Goal: Task Accomplishment & Management: Complete application form

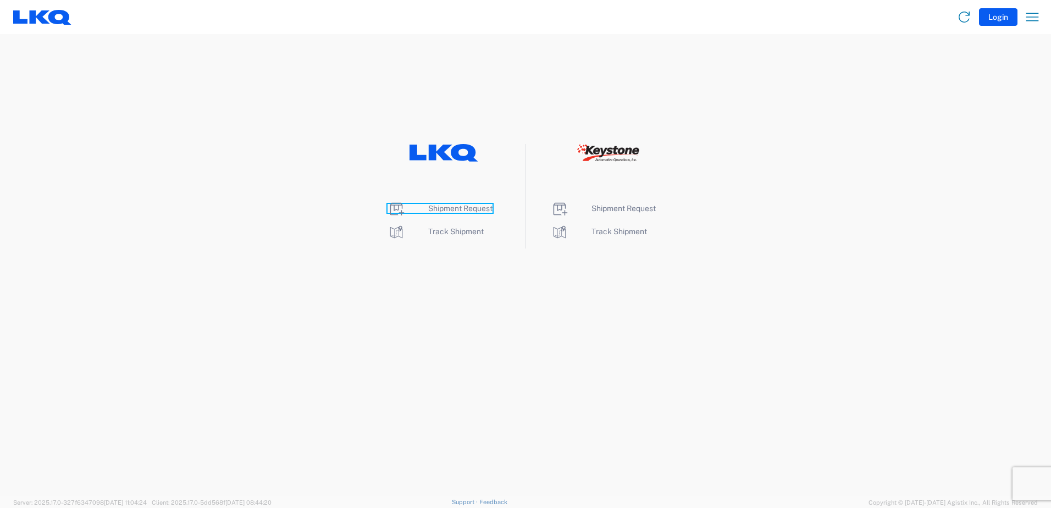
click at [467, 210] on span "Shipment Request" at bounding box center [460, 208] width 64 height 9
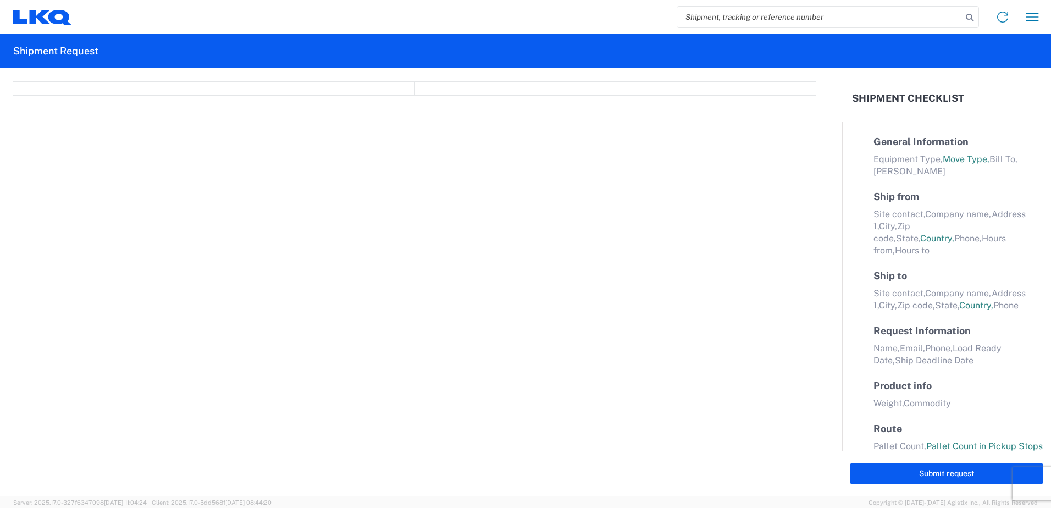
select select "FULL"
select select "LBS"
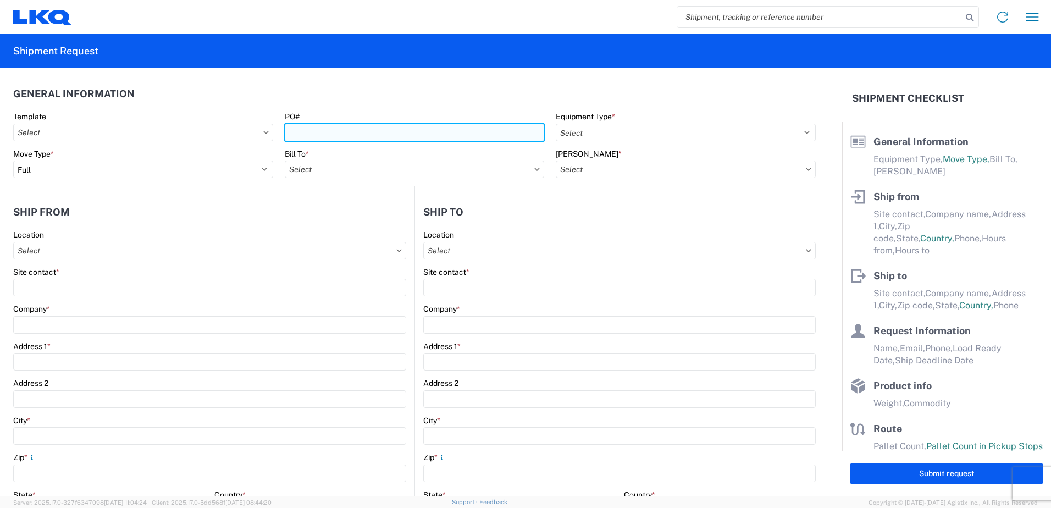
click at [319, 133] on input "PO#" at bounding box center [415, 133] width 260 height 18
type input "t31342"
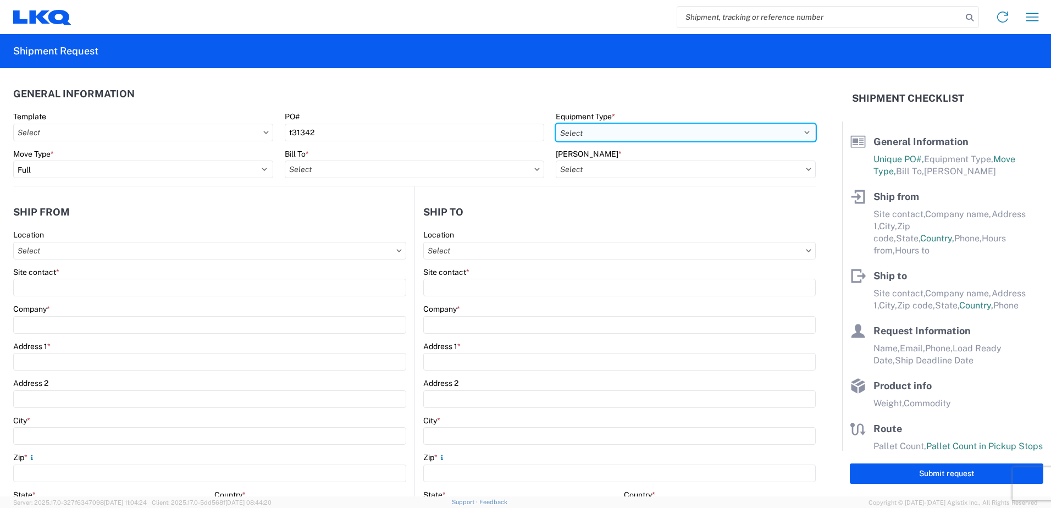
click at [583, 127] on select "Select 53’ Dry Van Flatbed Dropdeck (van) Lowboy (flatbed) Rail" at bounding box center [686, 133] width 260 height 18
select select "STDV"
click at [556, 124] on select "Select 53’ Dry Van Flatbed Dropdeck (van) Lowboy (flatbed) Rail" at bounding box center [686, 133] width 260 height 18
click at [340, 172] on input "Bill To *" at bounding box center [415, 169] width 260 height 18
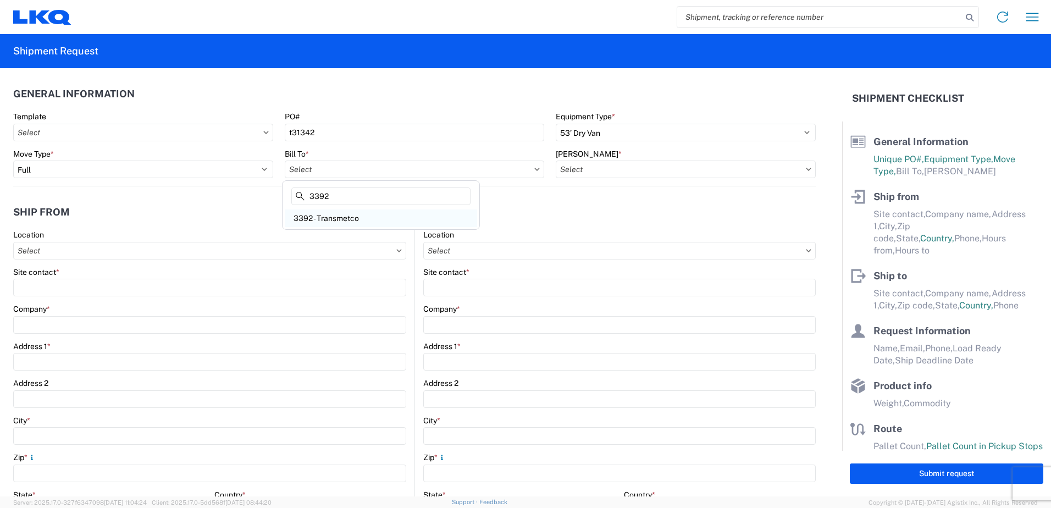
type input "3392"
click at [345, 218] on div "3392 - Transmetco" at bounding box center [381, 218] width 192 height 18
type input "3392 - Transmetco"
click at [621, 173] on input "[PERSON_NAME] *" at bounding box center [686, 169] width 260 height 18
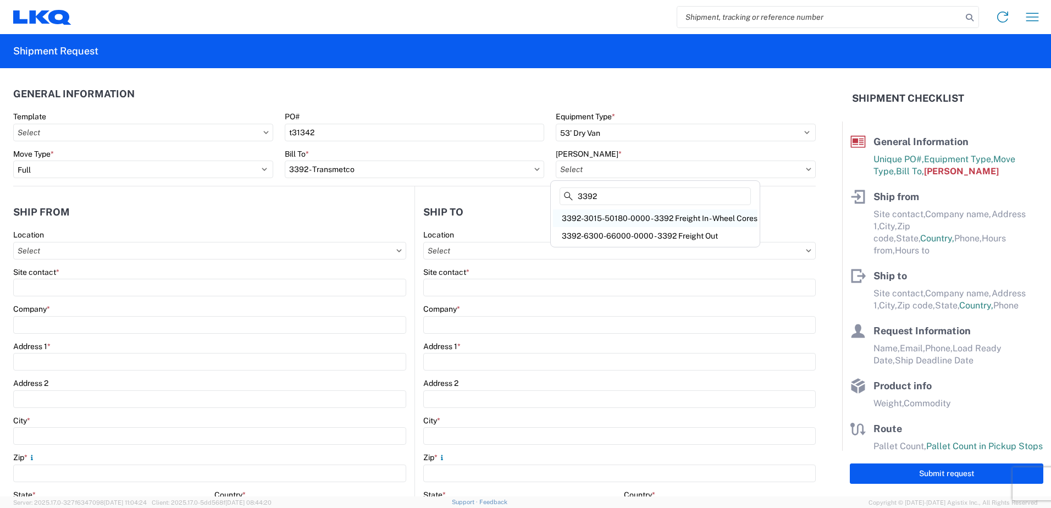
type input "3392"
click at [651, 219] on div "3392-3015-50180-0000 - 3392 Freight In - Wheel Cores" at bounding box center [655, 218] width 204 height 18
type input "3392-3015-50180-0000 - 3392 Freight In - Wheel Cores"
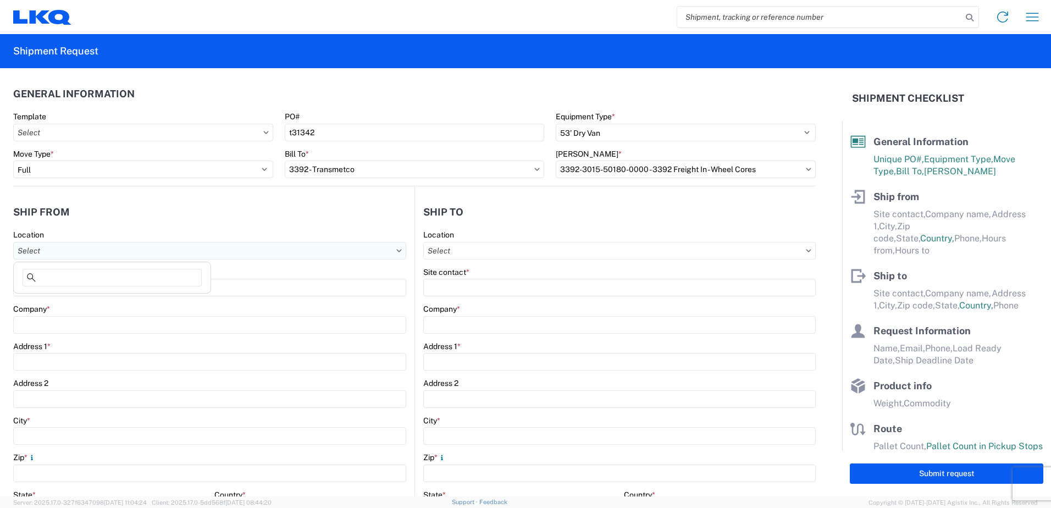
click at [74, 258] on input "Location" at bounding box center [209, 251] width 393 height 18
type input "1262"
click at [68, 299] on div "1262 - PYP Help Yourself" at bounding box center [112, 300] width 192 height 18
type input "1262 - PYP Help Yourself"
type input "LKQ Corporation"
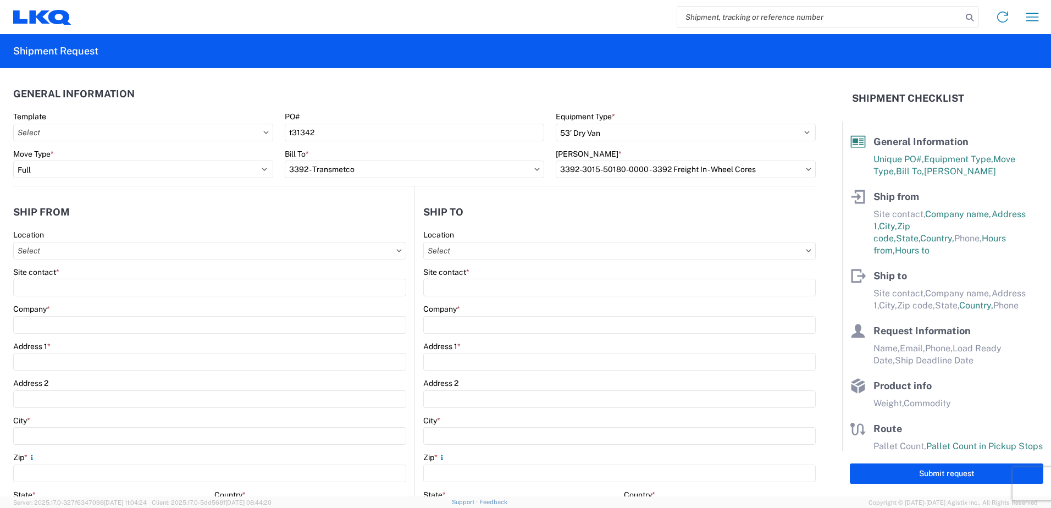
type input "[GEOGRAPHIC_DATA][PERSON_NAME]"
type input "Wilmington"
type input "90744"
select select "CA"
select select "US"
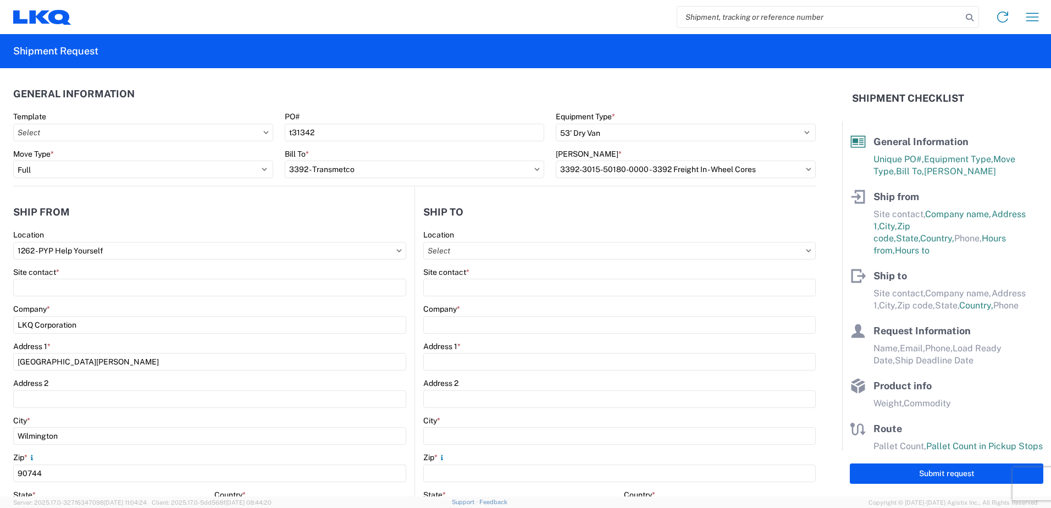
type input "07:00"
type input "17:00"
click at [490, 252] on input "Location" at bounding box center [619, 251] width 392 height 18
type input "3392"
click at [456, 304] on div "3392 - Transmetco" at bounding box center [518, 300] width 192 height 18
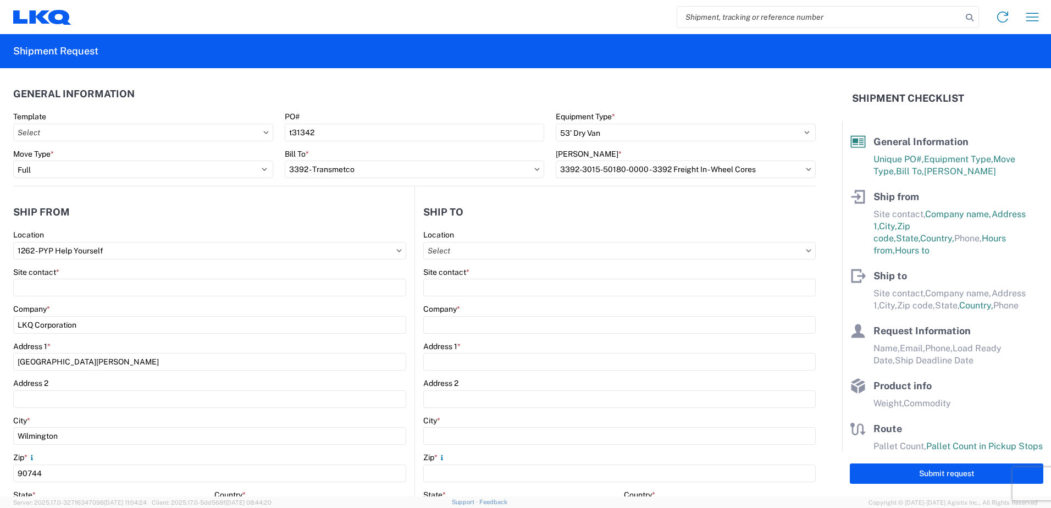
type input "3392 - Transmetco"
type input "LKQ Corporation"
type input "[STREET_ADDRESS]"
type input "Huntington"
type input "46750"
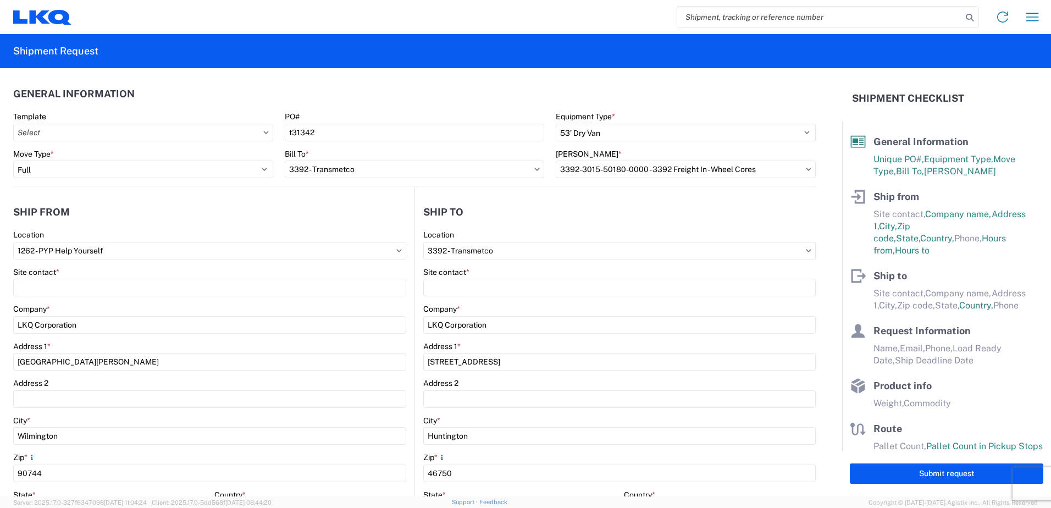
select select "US"
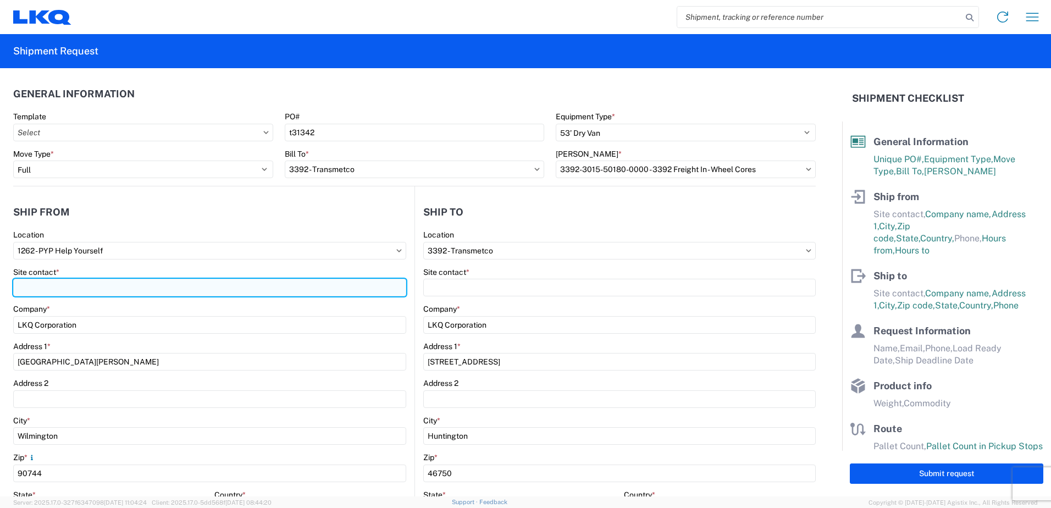
click at [138, 291] on input "Site contact *" at bounding box center [209, 288] width 393 height 18
type input "[PERSON_NAME]"
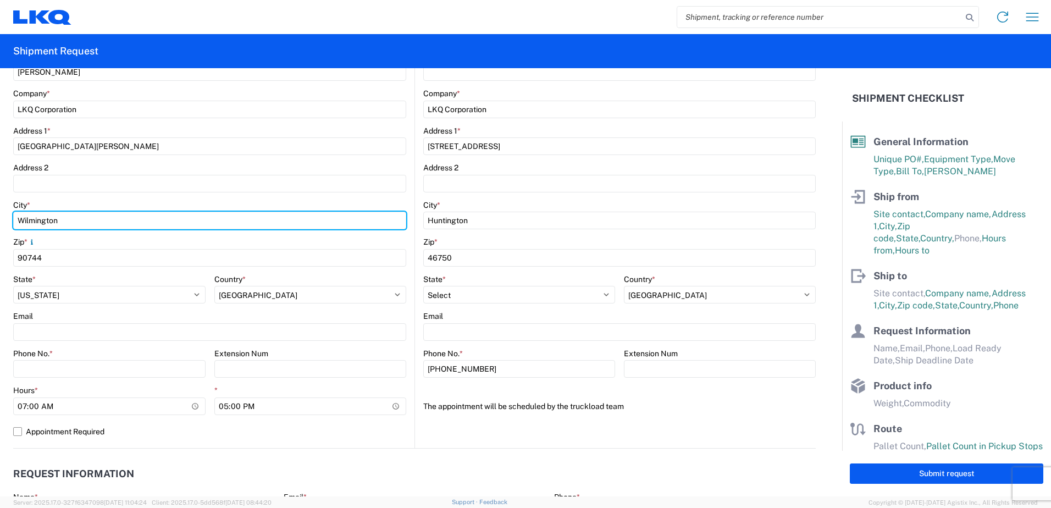
scroll to position [220, 0]
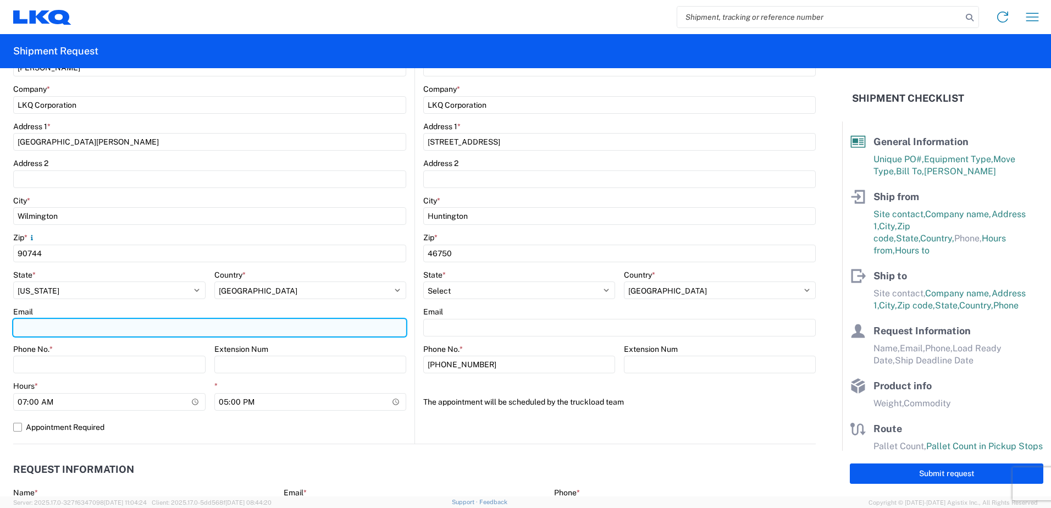
click at [50, 328] on input "Email" at bounding box center [209, 328] width 393 height 18
type input "[PERSON_NAME][EMAIL_ADDRESS][PERSON_NAME][DOMAIN_NAME]"
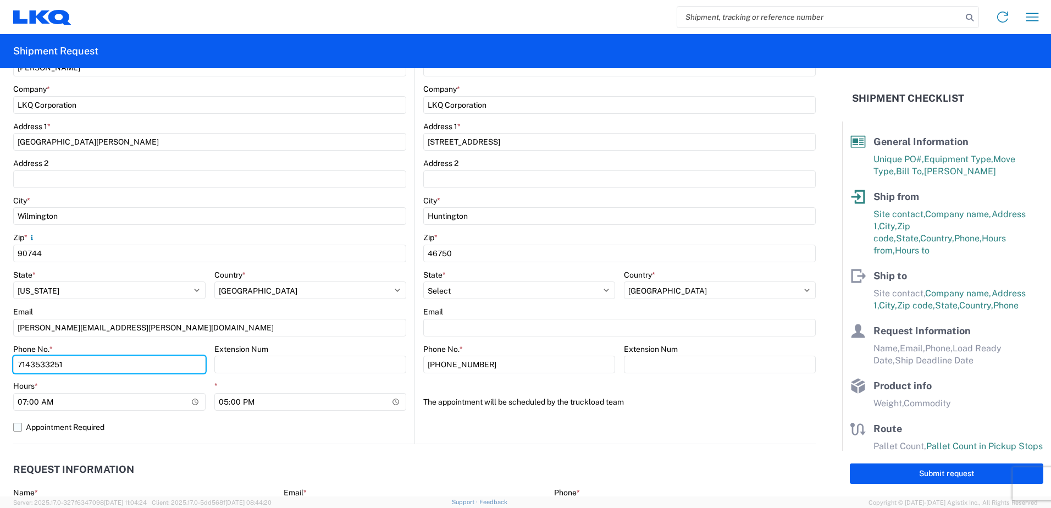
type input "7143533251"
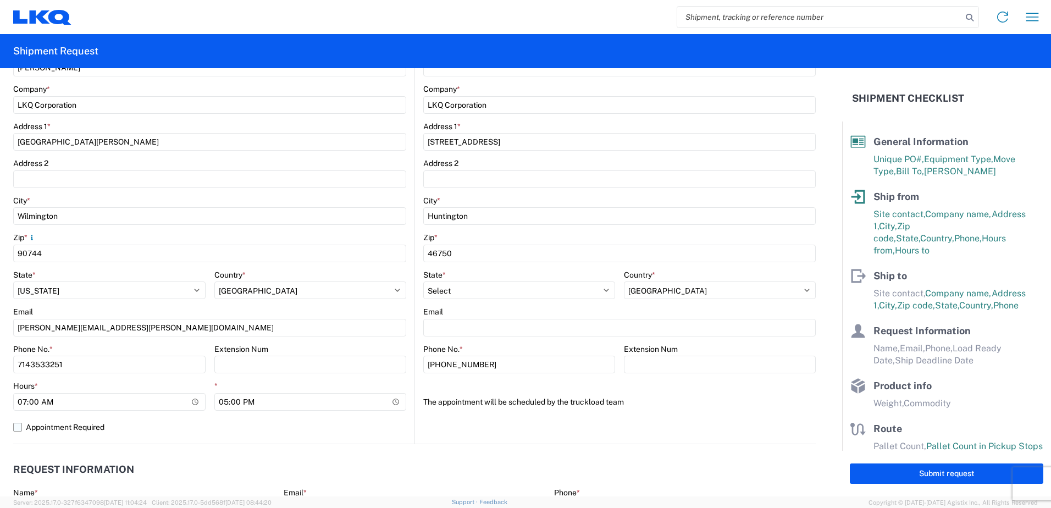
click at [224, 430] on label "Appointment Required" at bounding box center [209, 427] width 393 height 18
click at [0, 0] on input "Appointment Required" at bounding box center [0, 0] width 0 height 0
select select "US"
click at [42, 424] on label "Appointment Required" at bounding box center [209, 427] width 393 height 18
click at [0, 0] on input "Appointment Required" at bounding box center [0, 0] width 0 height 0
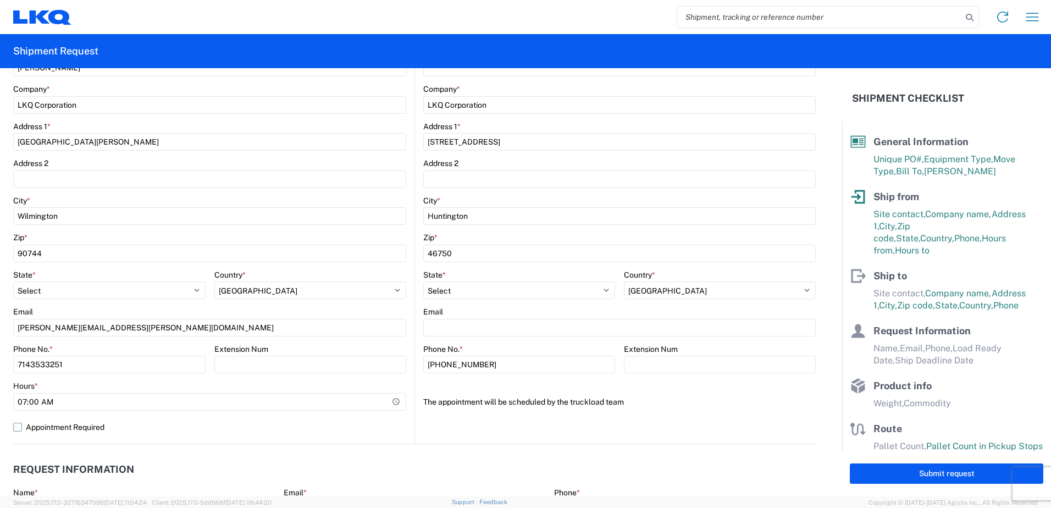
select select "CA"
select select "US"
click at [91, 404] on input "07:00" at bounding box center [109, 402] width 192 height 18
click at [202, 400] on input "07:00" at bounding box center [109, 402] width 192 height 18
click at [195, 401] on input "07:00" at bounding box center [109, 402] width 192 height 18
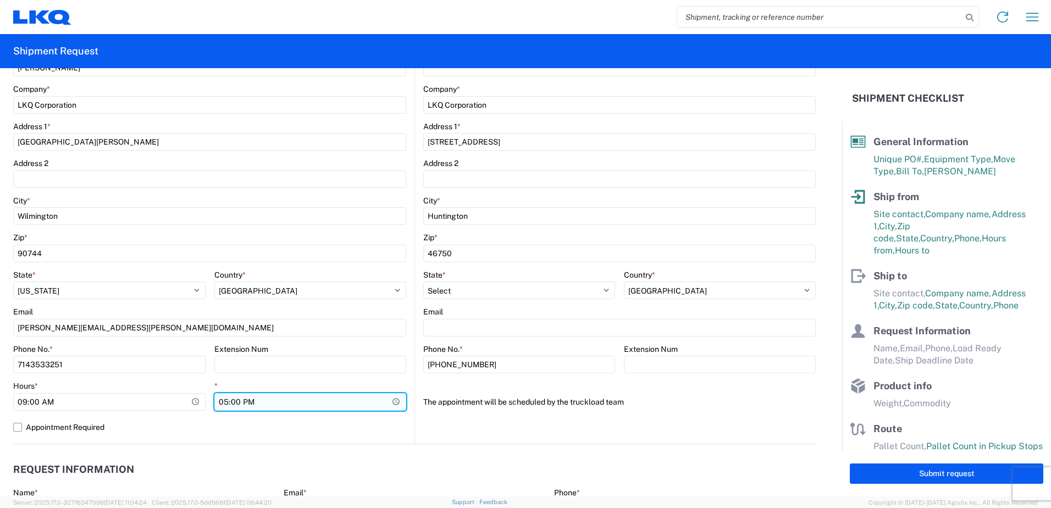
type input "09:00"
click at [293, 404] on input "17:00" at bounding box center [310, 402] width 192 height 18
click at [392, 399] on input "17:00" at bounding box center [310, 402] width 192 height 18
type input "13:00"
click at [304, 436] on div "1262 Location 1262 - PYP Help Yourself Site contact * [PERSON_NAME] Company * L…" at bounding box center [209, 227] width 393 height 434
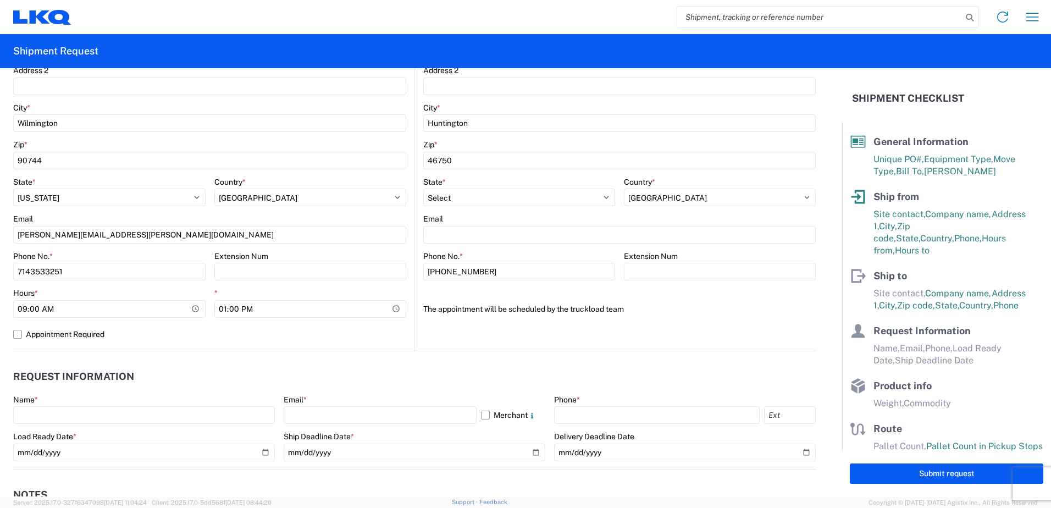
scroll to position [330, 0]
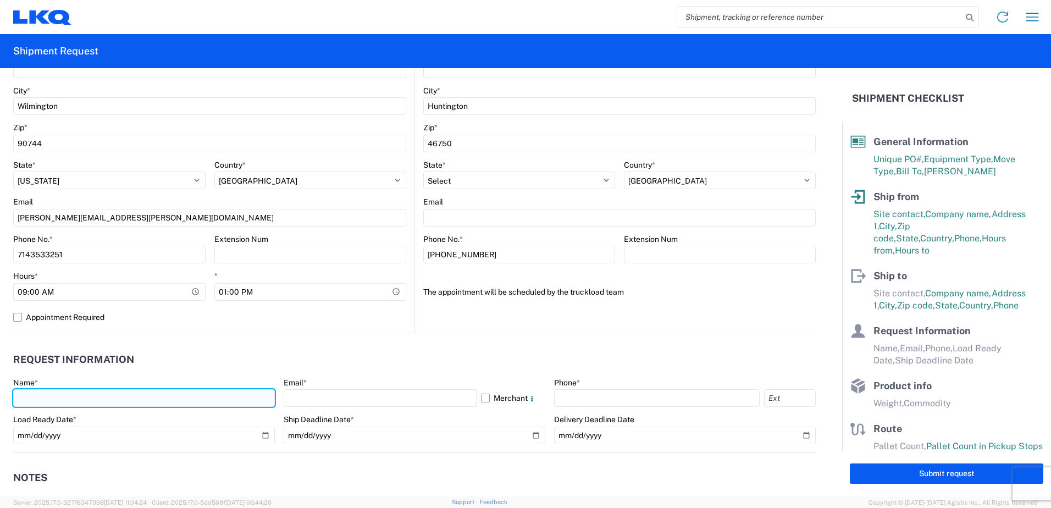
click at [69, 396] on input "text" at bounding box center [144, 398] width 262 height 18
type input "[PERSON_NAME]"
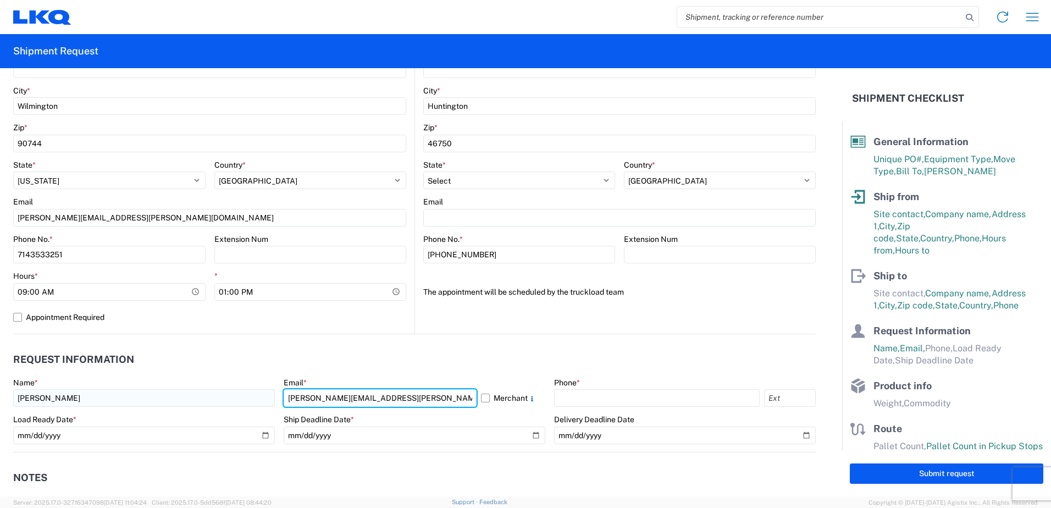
type input "[PERSON_NAME][EMAIL_ADDRESS][PERSON_NAME][DOMAIN_NAME]"
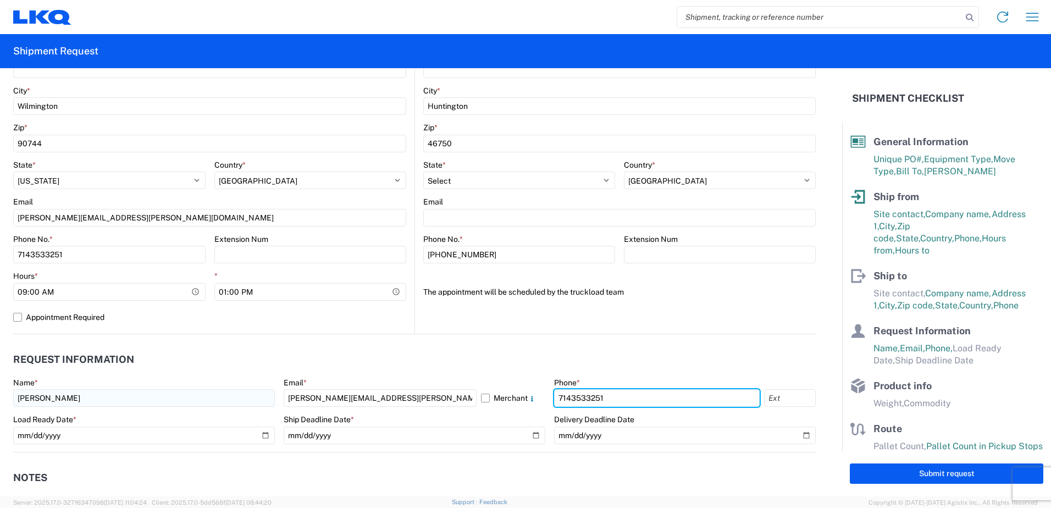
type input "7143533251"
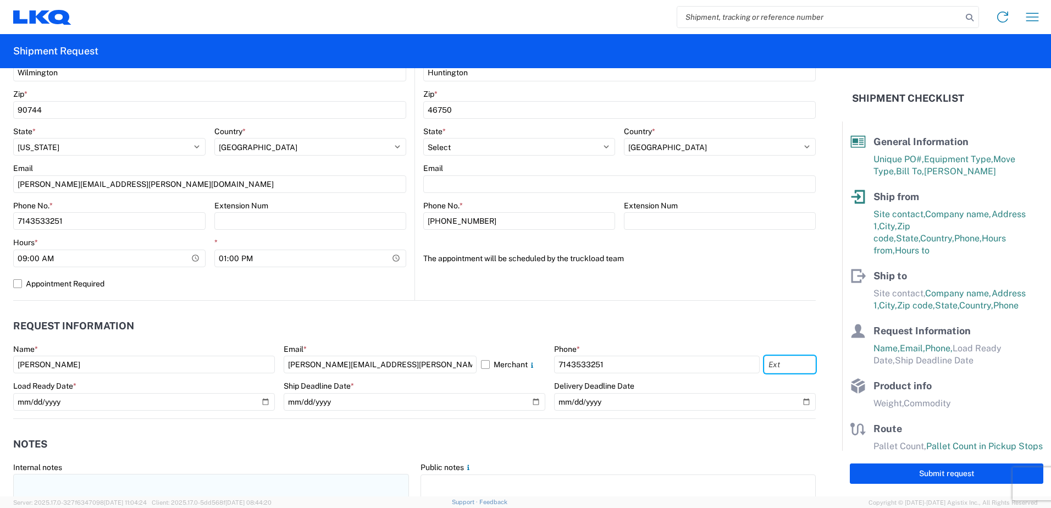
scroll to position [495, 0]
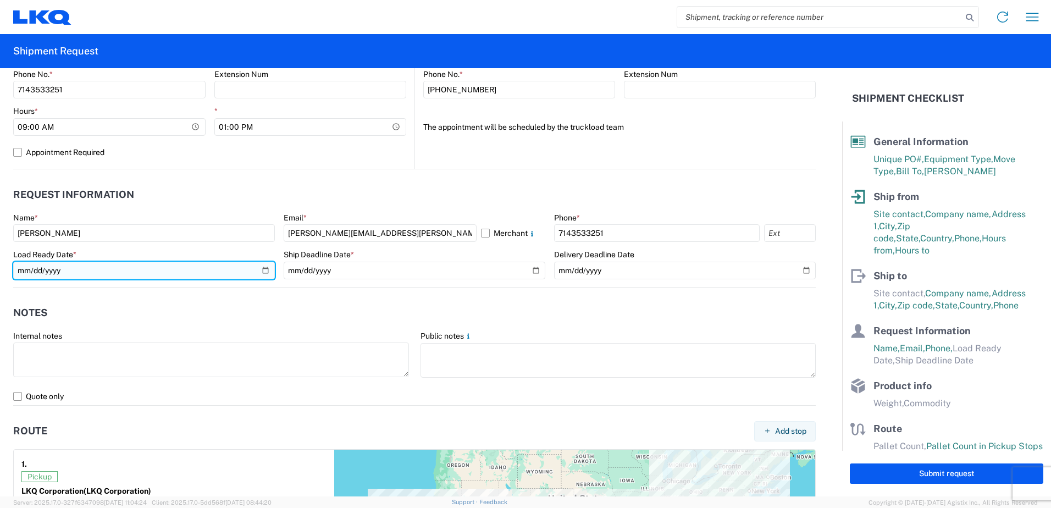
click at [265, 269] on input "date" at bounding box center [144, 271] width 262 height 18
type input "[DATE]"
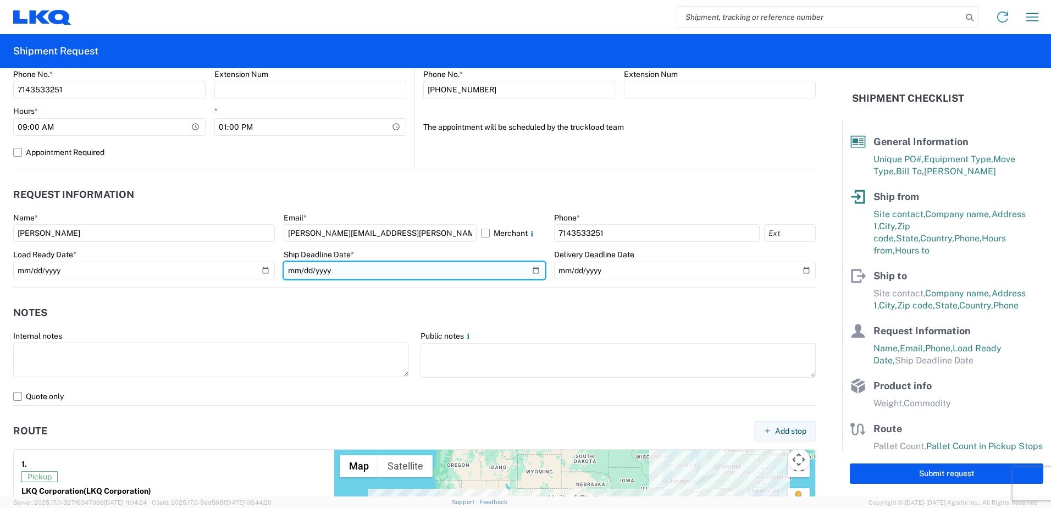
click at [530, 271] on input "date" at bounding box center [415, 271] width 262 height 18
type input "[DATE]"
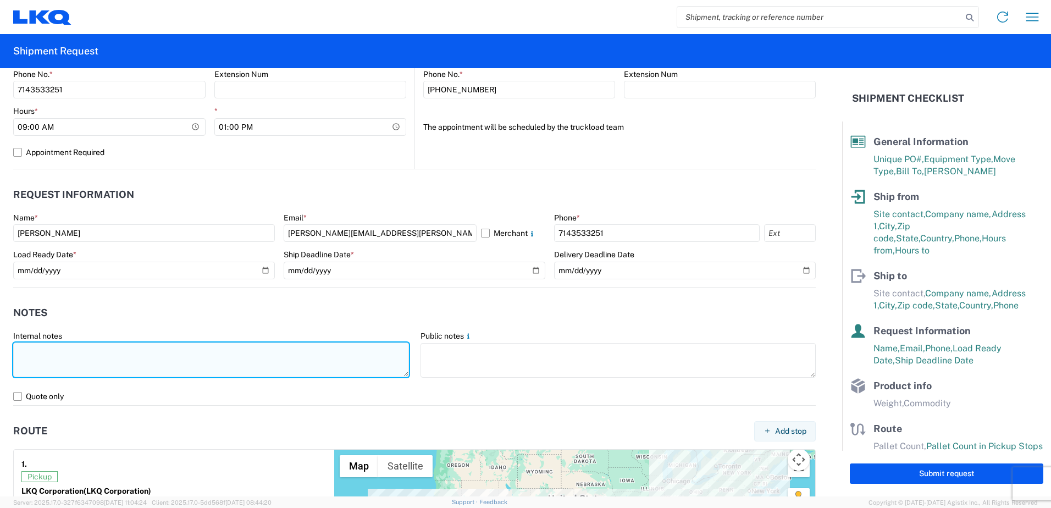
click at [62, 360] on textarea at bounding box center [211, 359] width 396 height 35
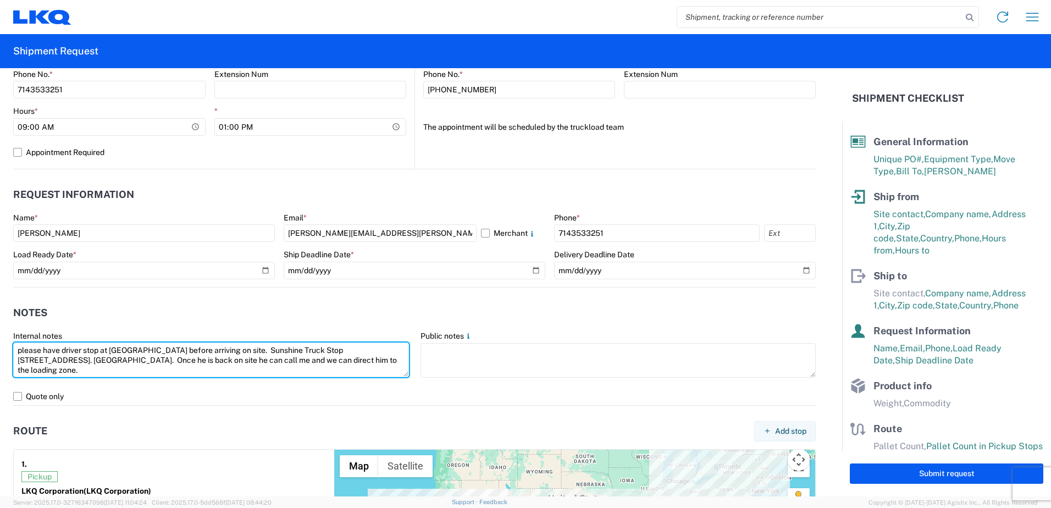
drag, startPoint x: 47, startPoint y: 368, endPoint x: 9, endPoint y: 346, distance: 43.8
click at [9, 346] on agx-form-control-wrapper-v2 "Internal notes please have driver stop at [GEOGRAPHIC_DATA] before arriving on …" at bounding box center [211, 359] width 407 height 57
type textarea "please have driver stop at [GEOGRAPHIC_DATA] before arriving on site. Sunshine …"
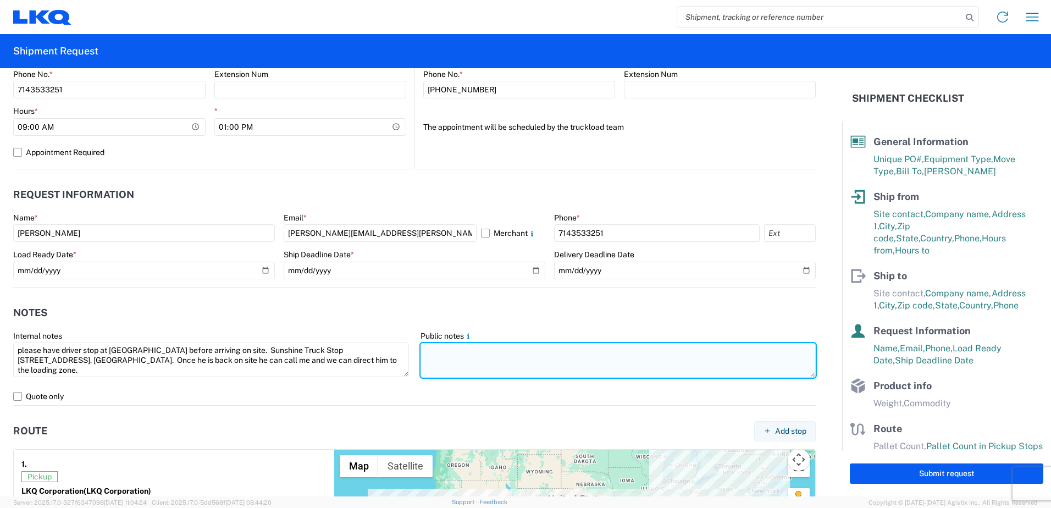
click at [467, 370] on textarea at bounding box center [618, 360] width 396 height 35
paste textarea "please have driver stop at [GEOGRAPHIC_DATA] before arriving on site. Sunshine …"
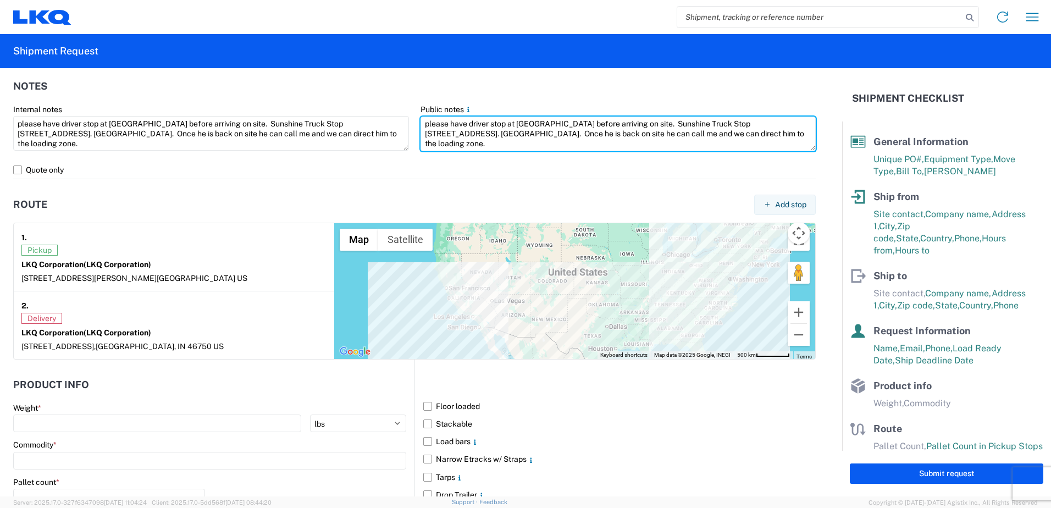
scroll to position [769, 0]
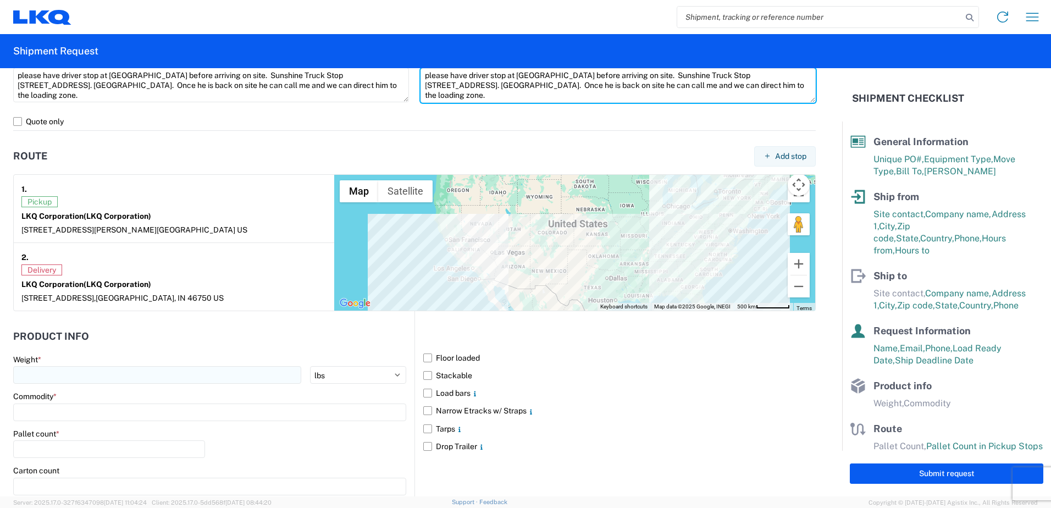
type textarea "please have driver stop at [GEOGRAPHIC_DATA] before arriving on site. Sunshine …"
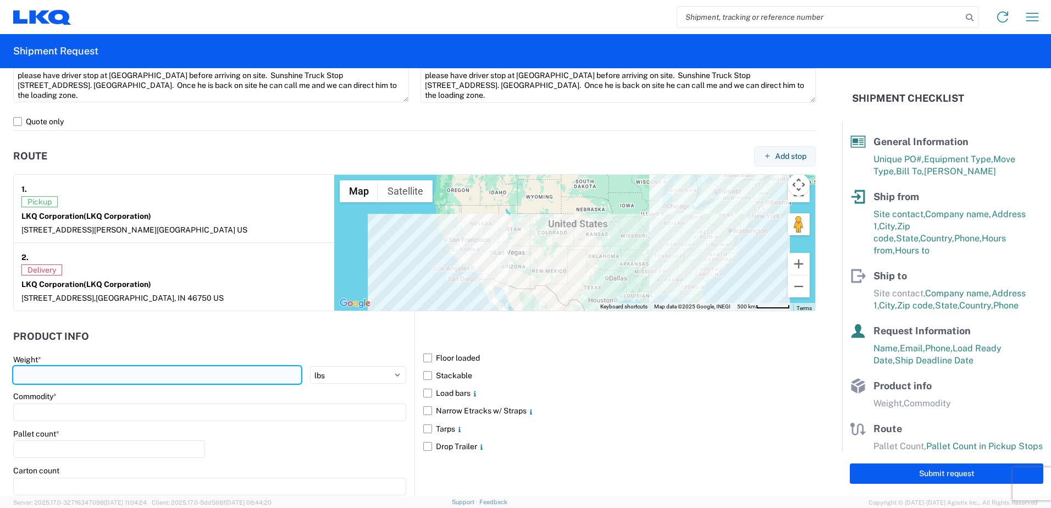
click at [68, 370] on input "number" at bounding box center [157, 375] width 288 height 18
type input "40000"
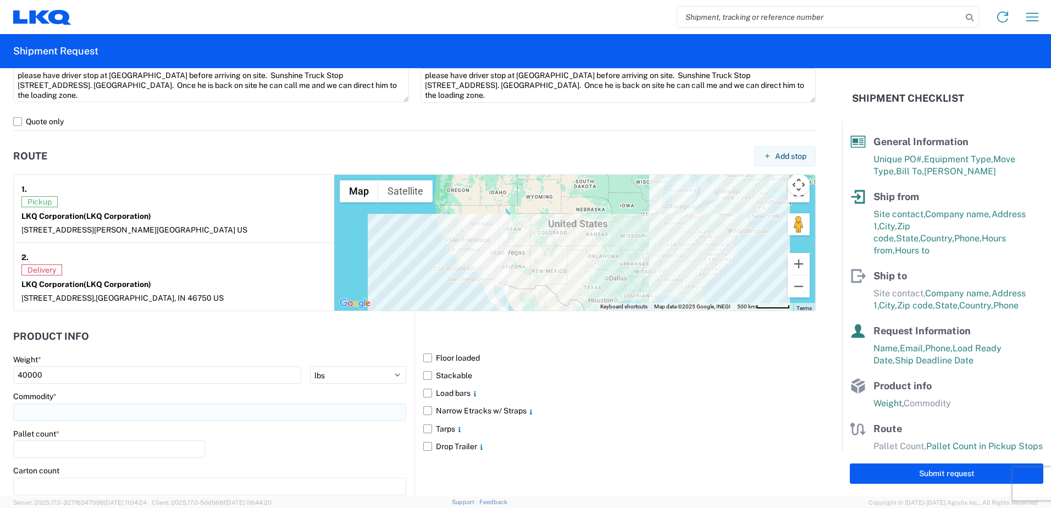
drag, startPoint x: 80, startPoint y: 400, endPoint x: 53, endPoint y: 413, distance: 29.7
click at [75, 402] on div "Commodity *" at bounding box center [209, 406] width 393 height 30
click at [53, 413] on input at bounding box center [209, 412] width 393 height 18
type input "whee"
click at [66, 354] on div "Wheels - Stacked & Palletized" at bounding box center [112, 355] width 192 height 18
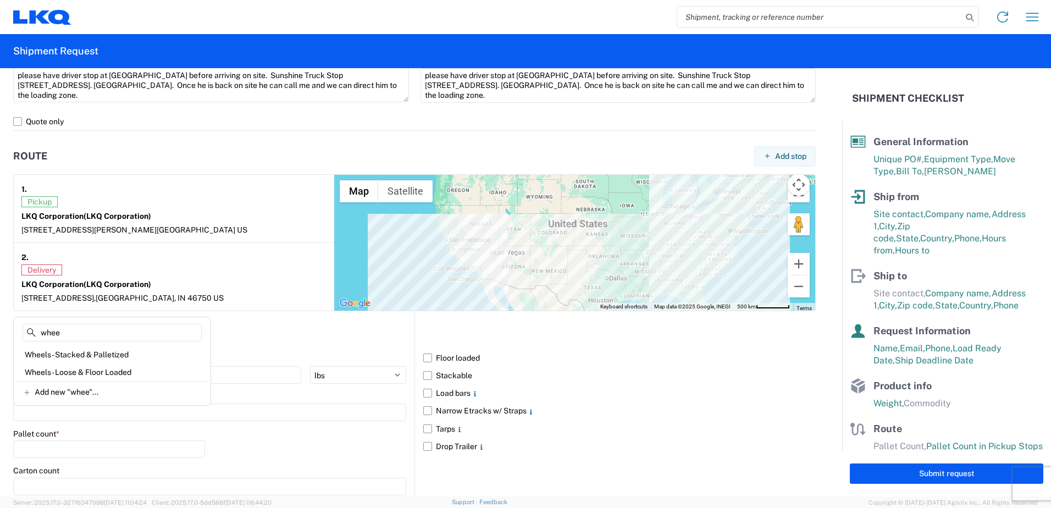
type input "Wheels - Stacked & Palletized"
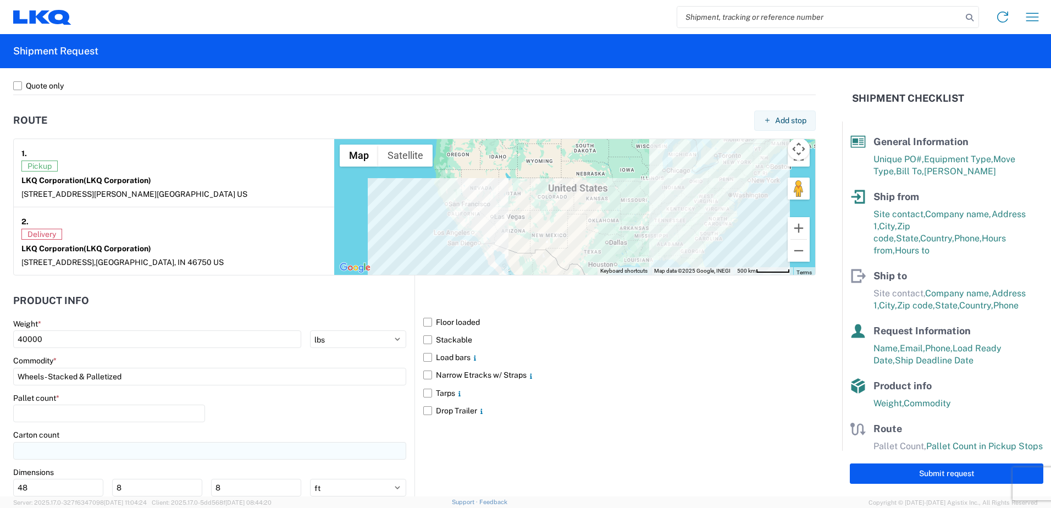
scroll to position [824, 0]
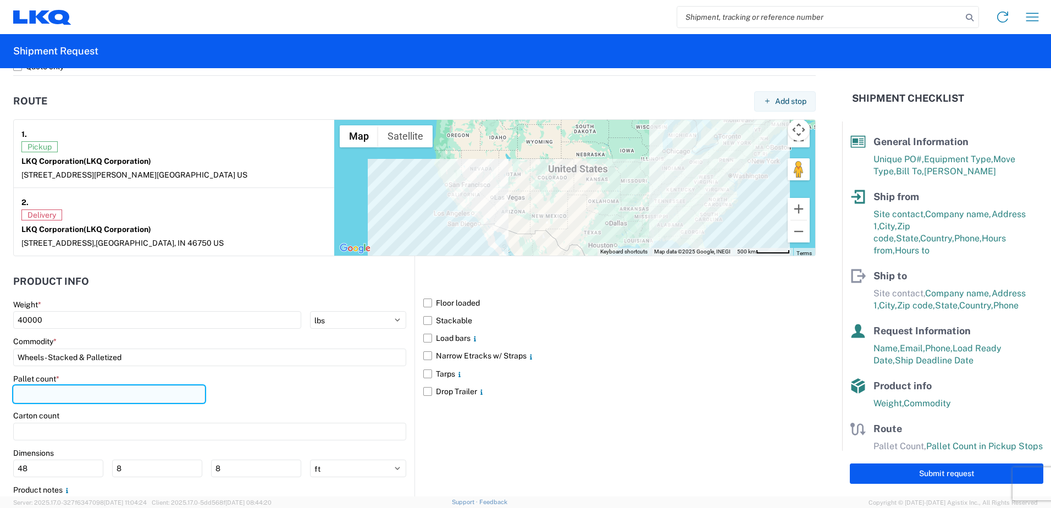
click at [66, 392] on input "number" at bounding box center [109, 394] width 192 height 18
type input "44"
click at [225, 265] on div "Product Info Weight * 40000 kgs lbs Commodity * Wheels - Stacked & Palletized P…" at bounding box center [213, 398] width 401 height 285
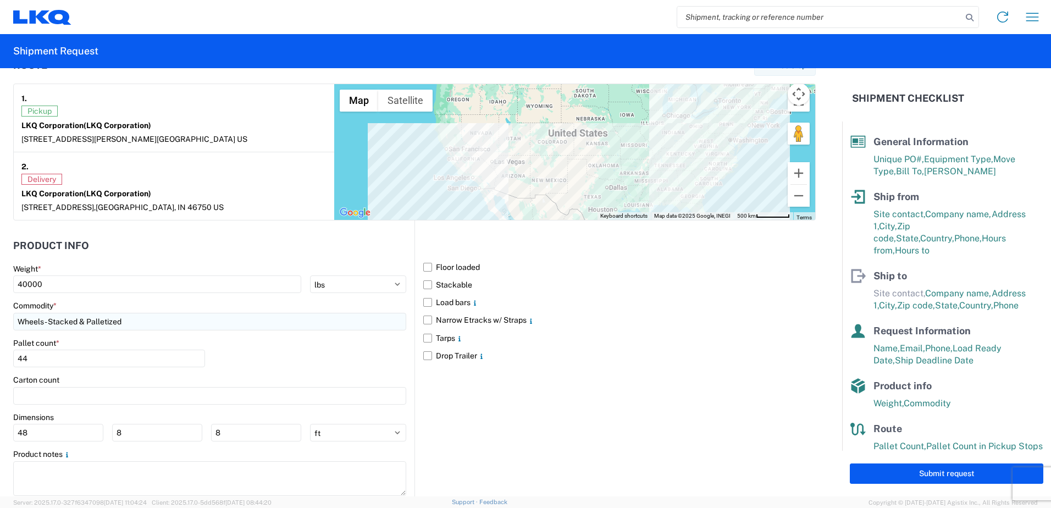
scroll to position [879, 0]
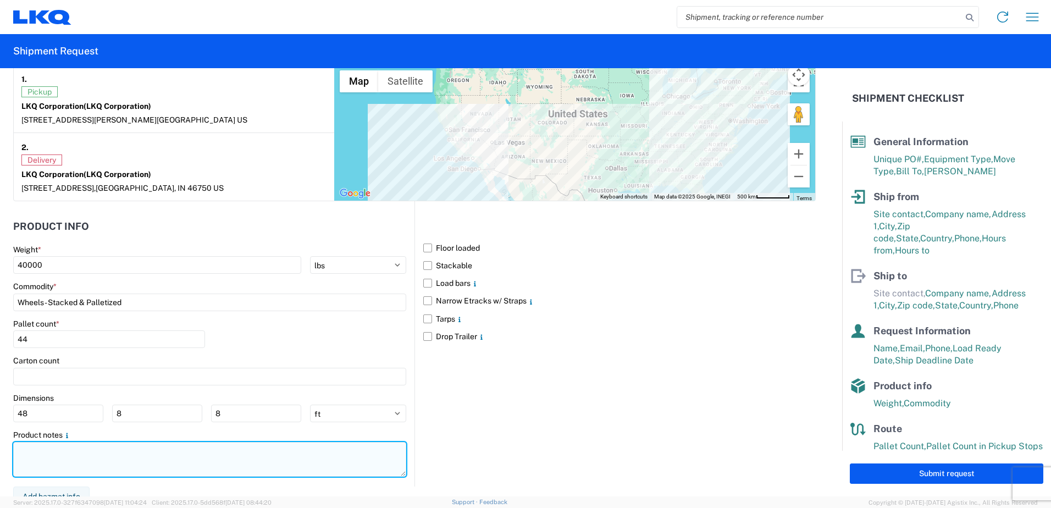
click at [72, 464] on textarea at bounding box center [209, 459] width 393 height 35
paste textarea "please have driver stop at [GEOGRAPHIC_DATA] before arriving on site. Sunshine …"
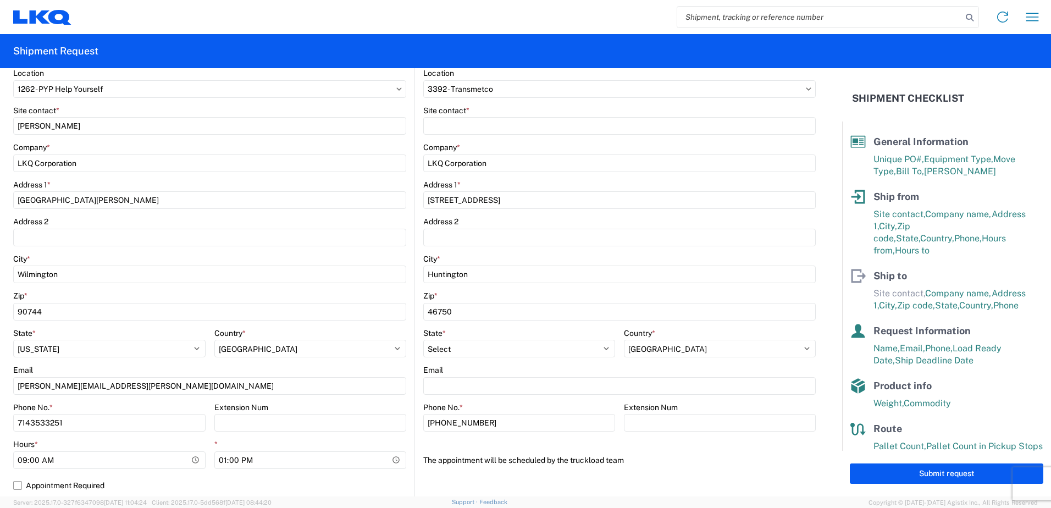
scroll to position [55, 0]
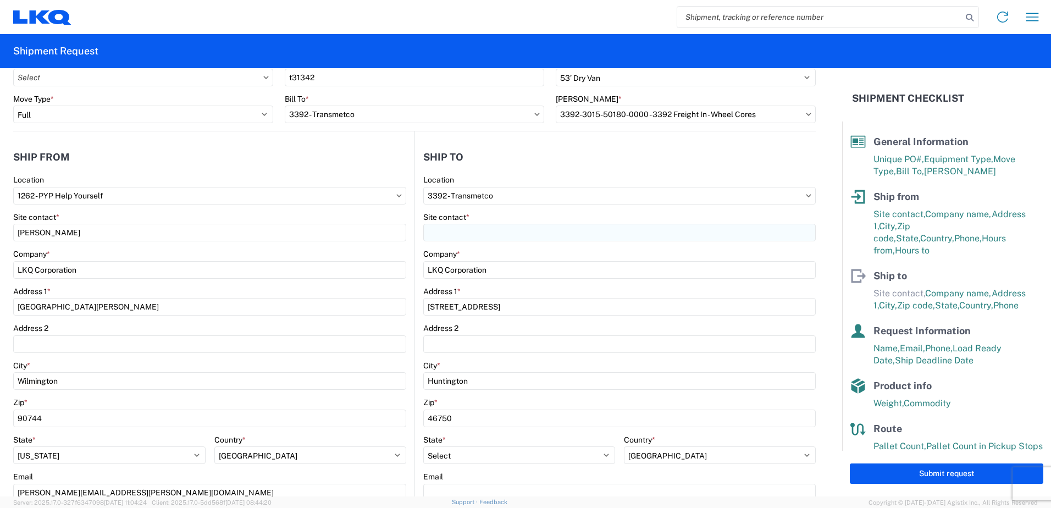
type textarea "please have driver stop at [GEOGRAPHIC_DATA] before arriving on site. Sunshine …"
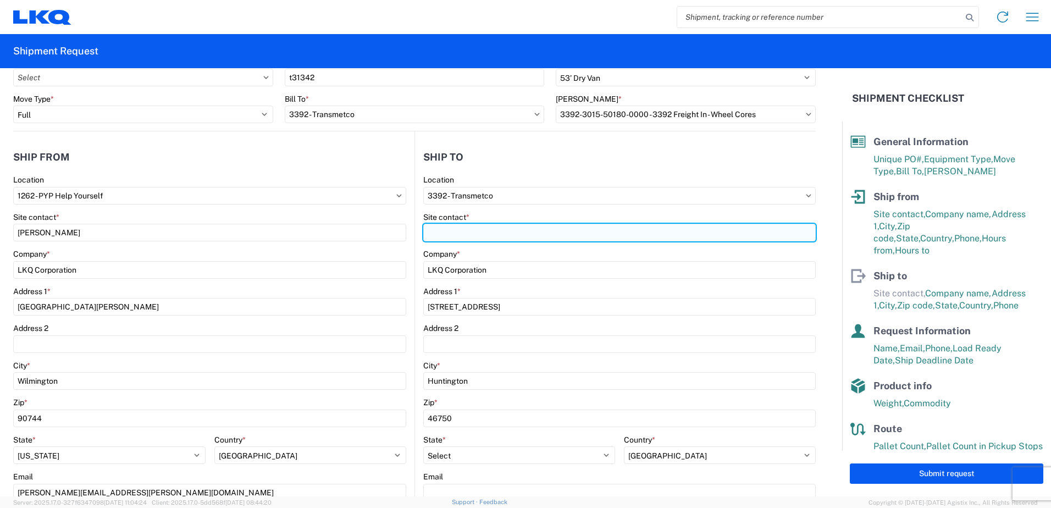
click at [449, 227] on input "Site contact *" at bounding box center [619, 233] width 392 height 18
type input "[PERSON_NAME]"
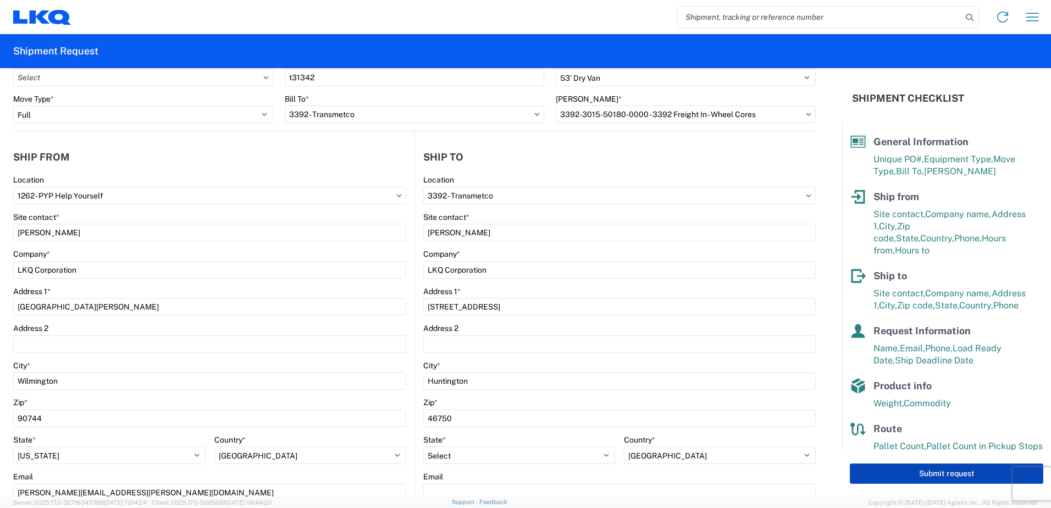
click at [931, 469] on button "Submit request" at bounding box center [946, 473] width 193 height 20
select select "US"
